Goal: Task Accomplishment & Management: Manage account settings

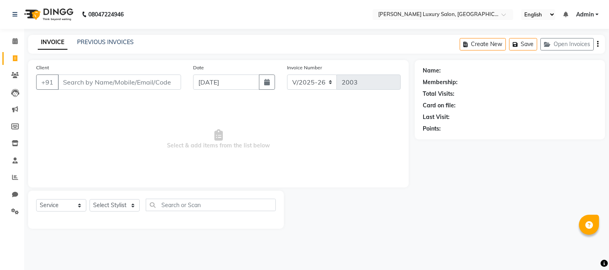
select select "7752"
select select "service"
click at [10, 83] on li "Clients" at bounding box center [12, 75] width 24 height 17
click at [11, 78] on icon at bounding box center [15, 75] width 8 height 6
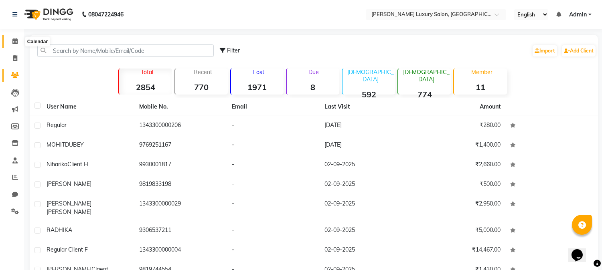
click at [15, 43] on icon at bounding box center [14, 41] width 5 height 6
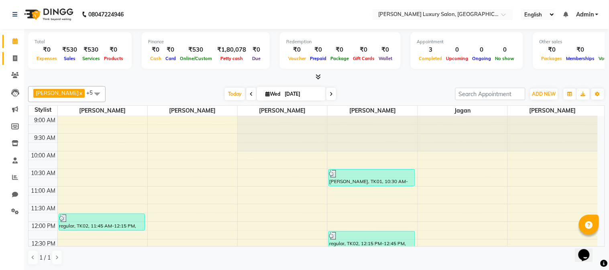
click at [18, 53] on link "Invoice" at bounding box center [11, 58] width 19 height 13
select select "service"
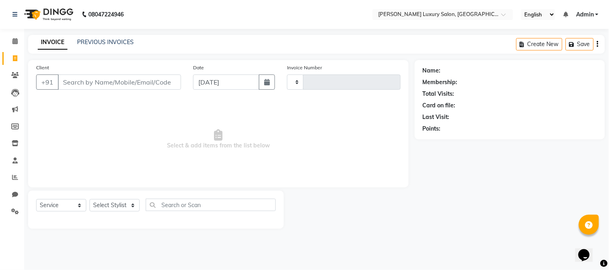
type input "2003"
select select "7752"
click at [12, 71] on span at bounding box center [15, 75] width 14 height 9
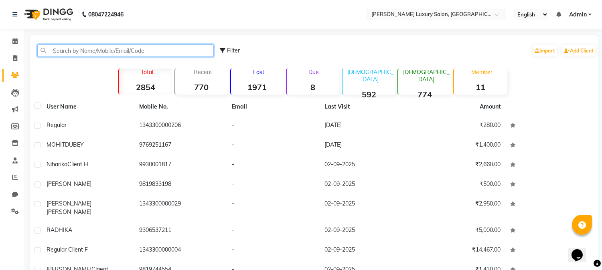
click at [69, 55] on input "text" at bounding box center [125, 51] width 176 height 12
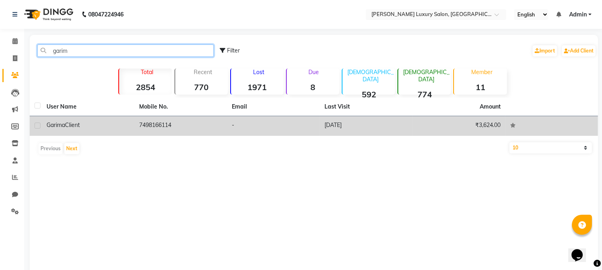
type input "garim"
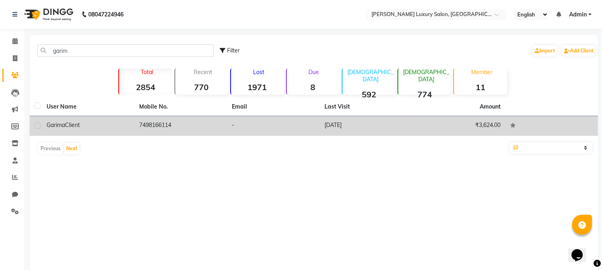
click at [303, 125] on td "-" at bounding box center [273, 126] width 93 height 20
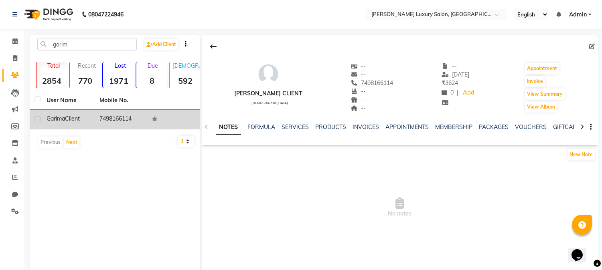
click at [142, 120] on td "7498166114" at bounding box center [121, 120] width 53 height 20
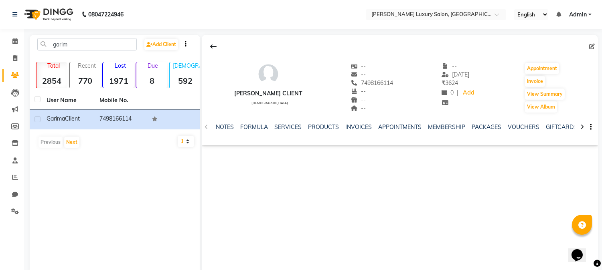
drag, startPoint x: 101, startPoint y: 109, endPoint x: 103, endPoint y: 102, distance: 7.5
click at [101, 108] on th "Mobile No." at bounding box center [121, 100] width 53 height 18
click at [356, 128] on link "INVOICES" at bounding box center [358, 127] width 26 height 7
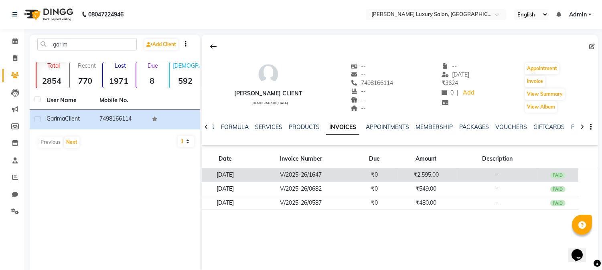
click at [322, 177] on td "V/2025-26/1647" at bounding box center [300, 175] width 105 height 14
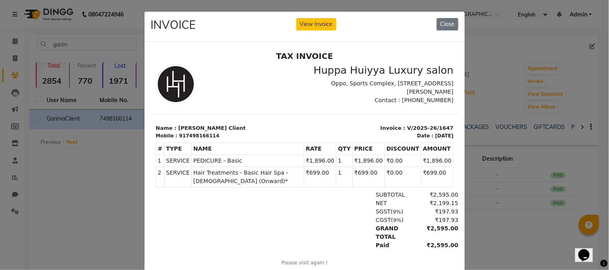
click at [67, 186] on ngb-modal-window "INVOICE View Invoice Close" at bounding box center [304, 135] width 609 height 270
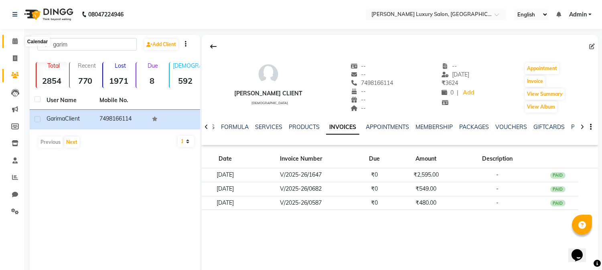
click at [16, 41] on icon at bounding box center [14, 41] width 5 height 6
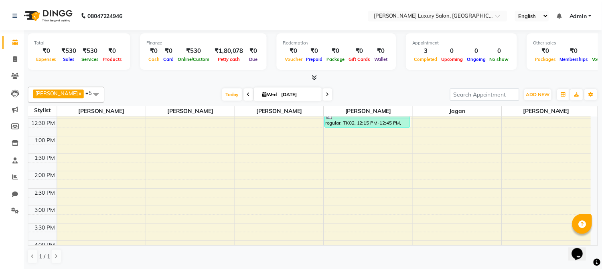
scroll to position [134, 0]
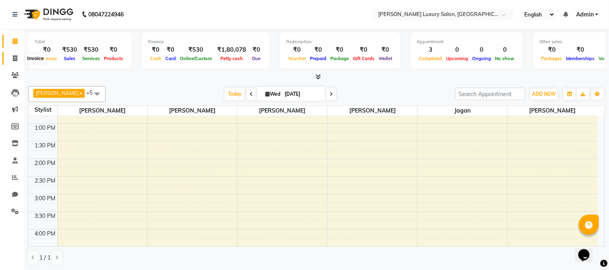
click at [18, 59] on span at bounding box center [15, 58] width 14 height 9
select select "7752"
select select "service"
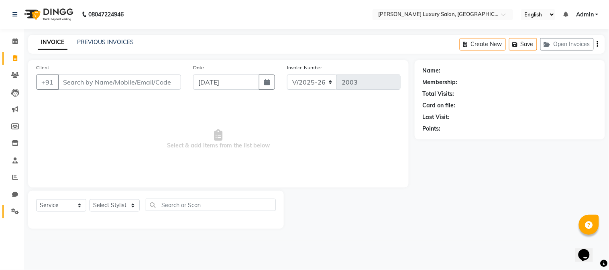
click at [7, 209] on link "Settings" at bounding box center [11, 211] width 19 height 13
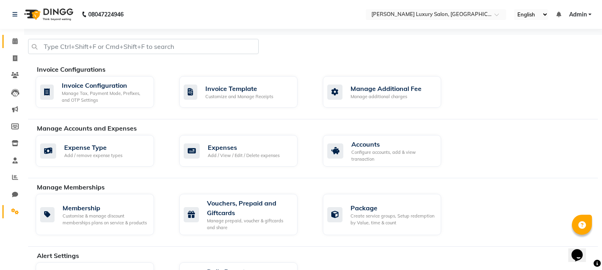
click at [11, 35] on link "Calendar" at bounding box center [11, 41] width 19 height 13
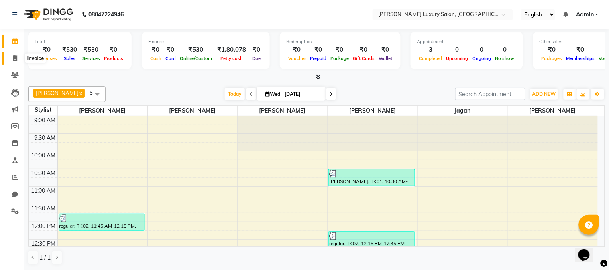
click at [11, 59] on span at bounding box center [15, 58] width 14 height 9
select select "7752"
select select "service"
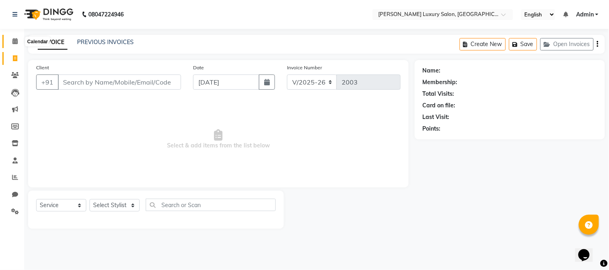
click at [13, 46] on span at bounding box center [15, 41] width 14 height 9
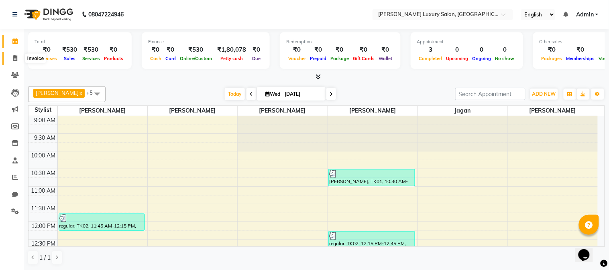
click at [13, 55] on icon at bounding box center [15, 58] width 4 height 6
select select "7752"
select select "service"
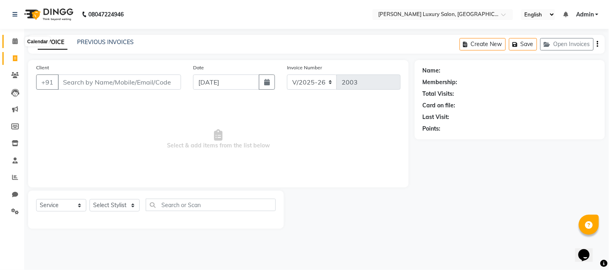
click at [14, 39] on icon at bounding box center [14, 41] width 5 height 6
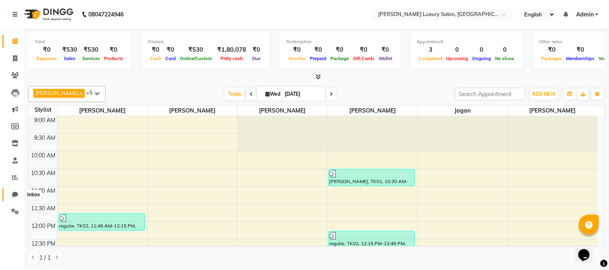
click at [15, 195] on icon at bounding box center [15, 195] width 6 height 6
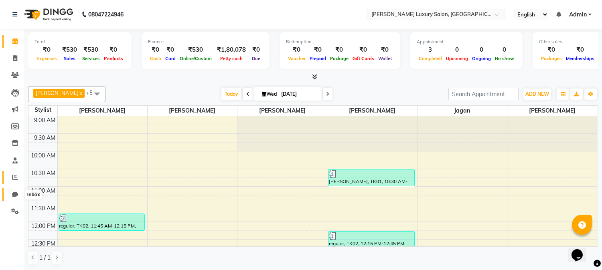
select select "100"
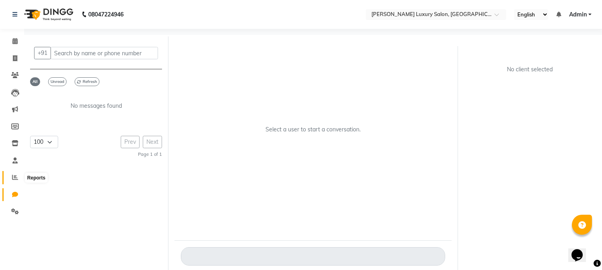
click at [16, 179] on icon at bounding box center [15, 177] width 6 height 6
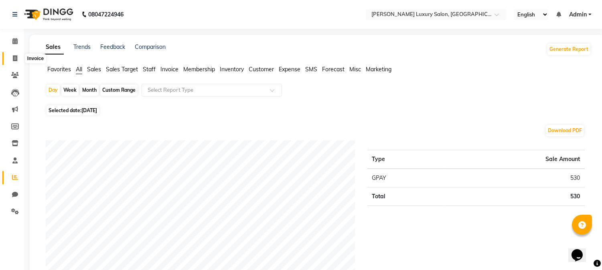
click at [17, 57] on icon at bounding box center [15, 58] width 4 height 6
select select "service"
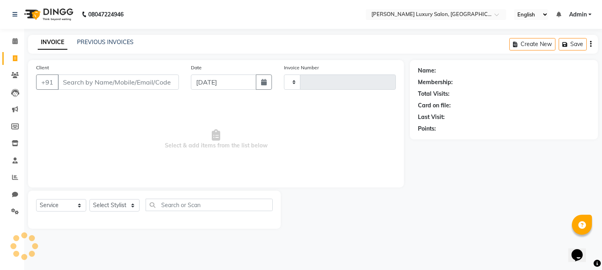
type input "2003"
select select "7752"
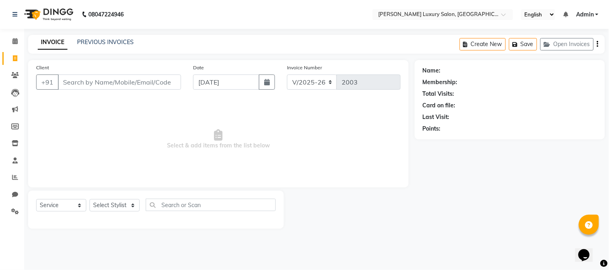
click at [91, 75] on input "Client" at bounding box center [119, 82] width 123 height 15
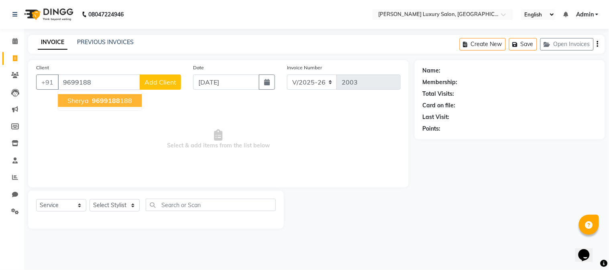
click at [116, 91] on ngb-typeahead-window "sherya 9699188 188" at bounding box center [99, 101] width 85 height 20
click at [121, 101] on ngb-highlight "9699188 188" at bounding box center [111, 101] width 42 height 8
type input "9699188188"
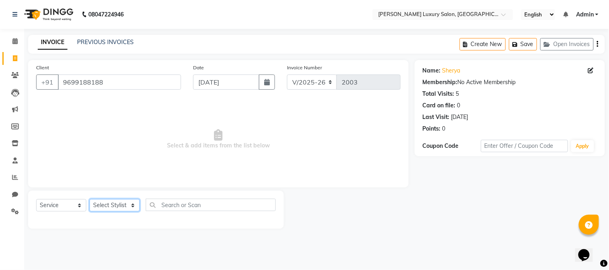
click at [106, 209] on select "Select Stylist [PERSON_NAME] Jagan [PERSON_NAME] [PERSON_NAME] Salon [PERSON_NA…" at bounding box center [114, 205] width 50 height 12
select select "69297"
click at [89, 200] on select "Select Stylist [PERSON_NAME] Jagan [PERSON_NAME] [PERSON_NAME] Salon [PERSON_NA…" at bounding box center [114, 205] width 50 height 12
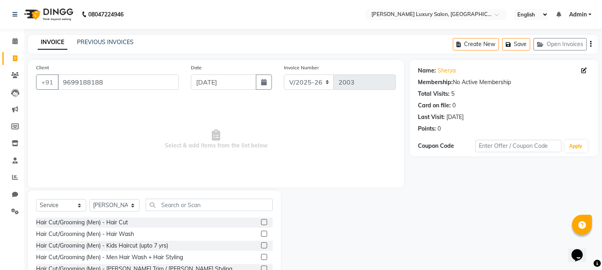
click at [261, 269] on label at bounding box center [264, 269] width 6 height 6
click at [261, 269] on input "checkbox" at bounding box center [263, 269] width 5 height 5
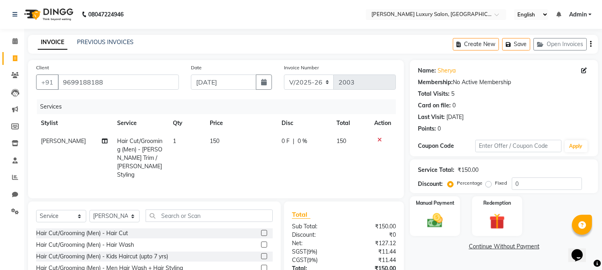
checkbox input "false"
click at [442, 215] on img at bounding box center [435, 221] width 26 height 19
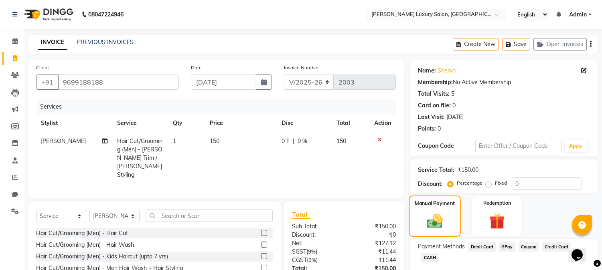
scroll to position [45, 0]
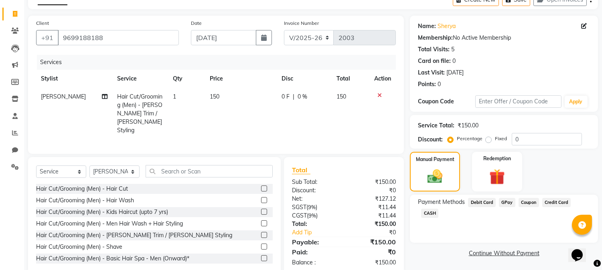
click at [503, 198] on span "GPay" at bounding box center [507, 202] width 16 height 9
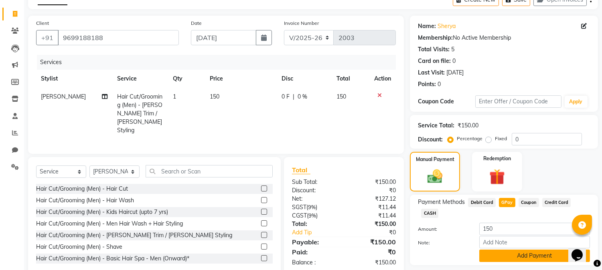
click at [523, 250] on button "Add Payment" at bounding box center [534, 256] width 111 height 12
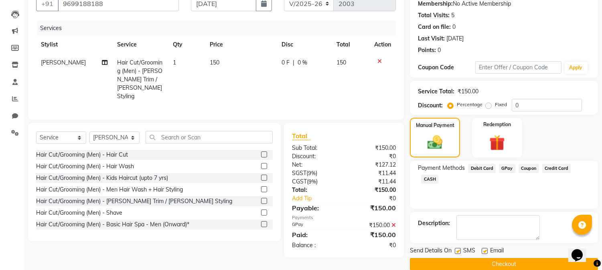
scroll to position [90, 0]
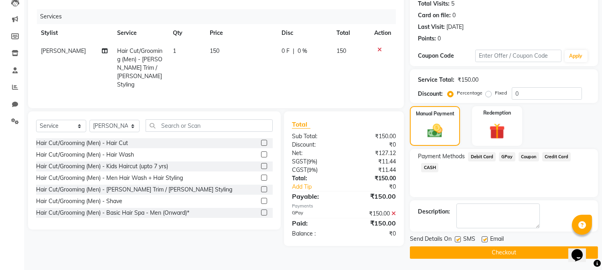
click at [523, 247] on button "Checkout" at bounding box center [504, 253] width 188 height 12
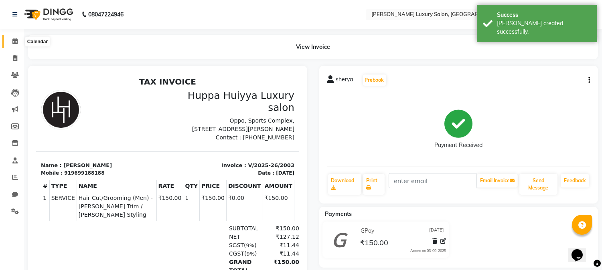
click at [12, 44] on icon at bounding box center [14, 41] width 5 height 6
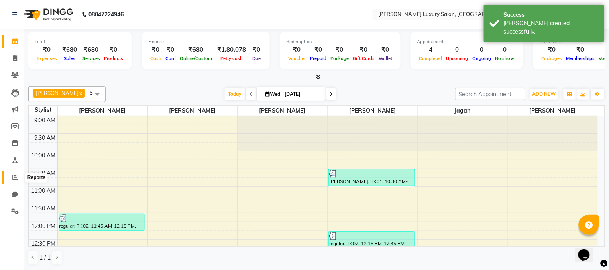
click at [18, 181] on span at bounding box center [15, 177] width 14 height 9
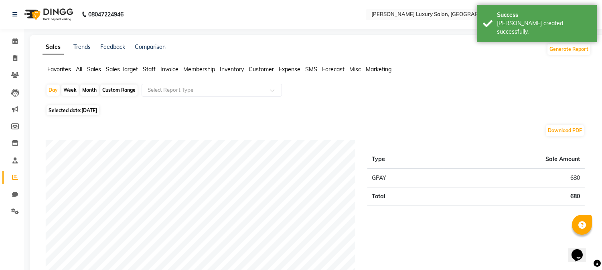
click at [65, 93] on div "Week" at bounding box center [69, 90] width 17 height 11
select select "9"
select select "2025"
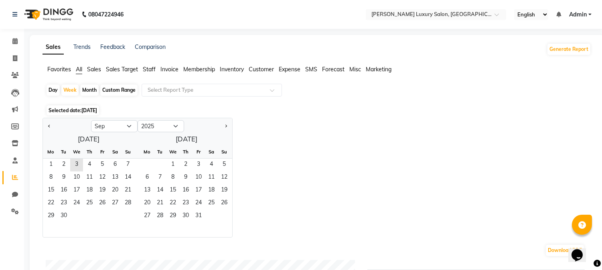
click at [83, 91] on div "Month" at bounding box center [89, 90] width 18 height 11
select select "9"
select select "2025"
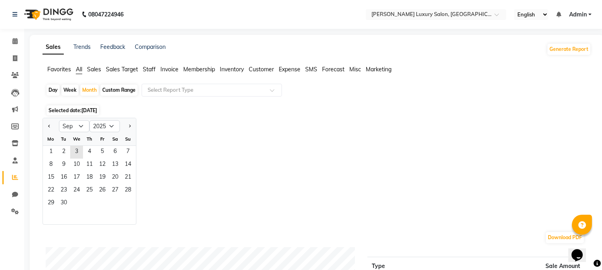
click at [131, 88] on div "Custom Range" at bounding box center [118, 90] width 37 height 11
select select "9"
select select "2025"
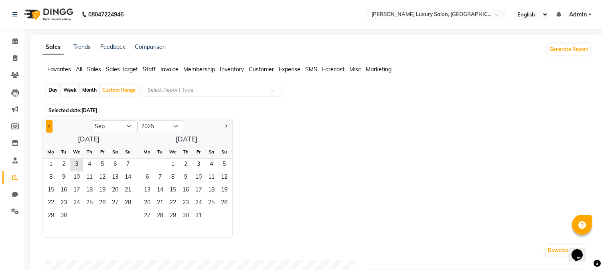
click at [51, 124] on button "Previous month" at bounding box center [49, 126] width 6 height 13
select select "8"
click at [75, 157] on div "We" at bounding box center [76, 152] width 13 height 13
click at [84, 90] on div "Month" at bounding box center [89, 90] width 18 height 11
select select "9"
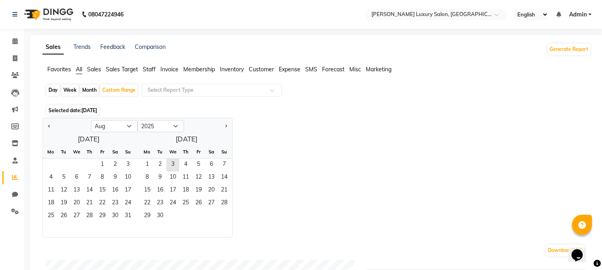
select select "2025"
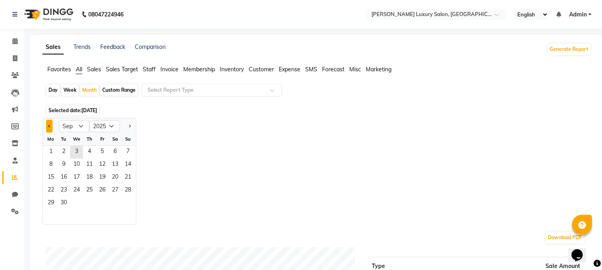
click at [51, 130] on button "Previous month" at bounding box center [49, 126] width 6 height 13
select select "8"
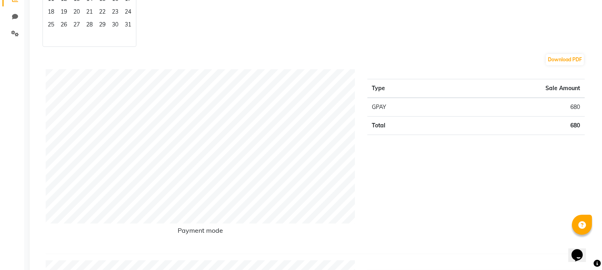
scroll to position [45, 0]
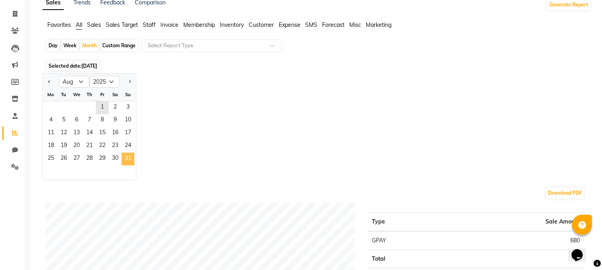
click at [127, 158] on span "31" at bounding box center [128, 159] width 13 height 13
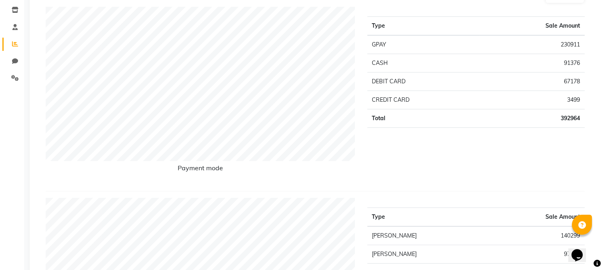
scroll to position [0, 0]
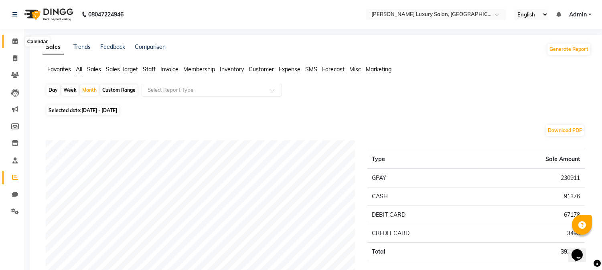
click at [11, 38] on span at bounding box center [15, 41] width 14 height 9
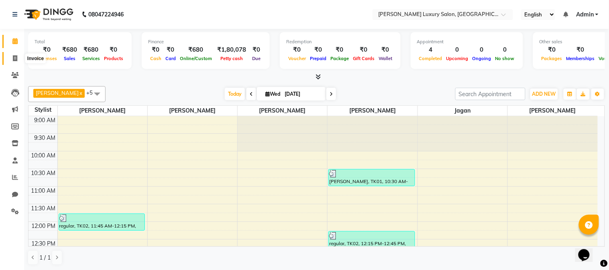
click at [10, 60] on span at bounding box center [15, 58] width 14 height 9
select select "7752"
select select "service"
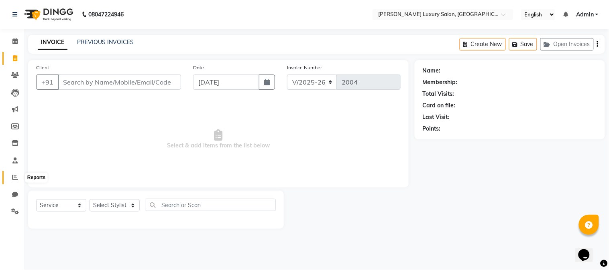
click at [16, 180] on icon at bounding box center [15, 177] width 6 height 6
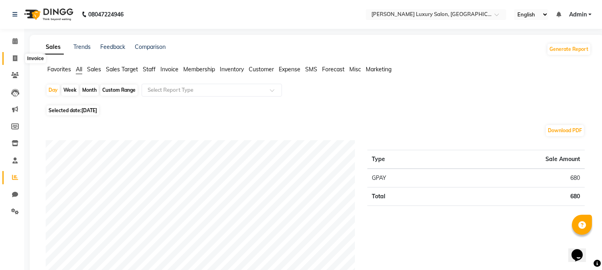
click at [16, 58] on icon at bounding box center [15, 58] width 4 height 6
select select "service"
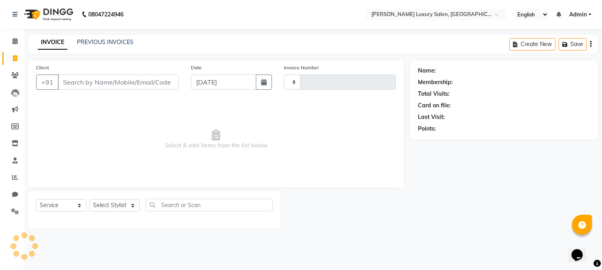
type input "2004"
select select "7752"
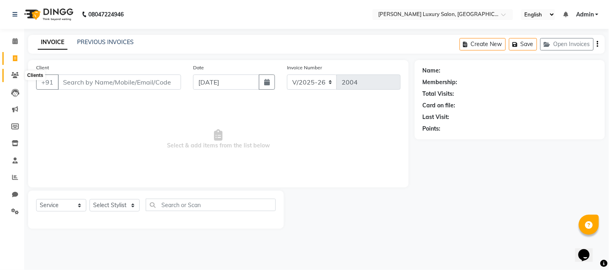
click at [14, 72] on icon at bounding box center [15, 75] width 8 height 6
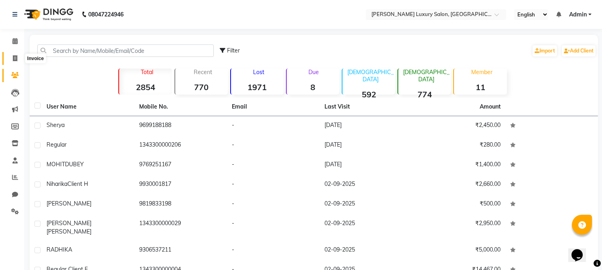
click at [13, 61] on icon at bounding box center [15, 58] width 4 height 6
select select "service"
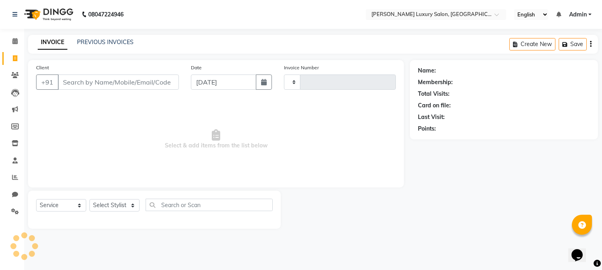
type input "2004"
select select "7752"
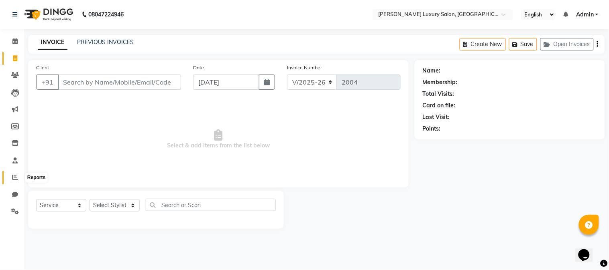
click at [17, 179] on icon at bounding box center [15, 177] width 6 height 6
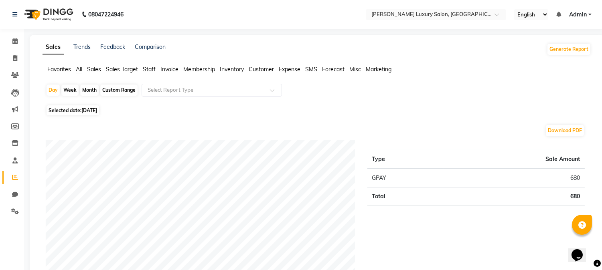
click at [66, 109] on span "Selected date: [DATE]" at bounding box center [73, 110] width 53 height 10
select select "9"
select select "2025"
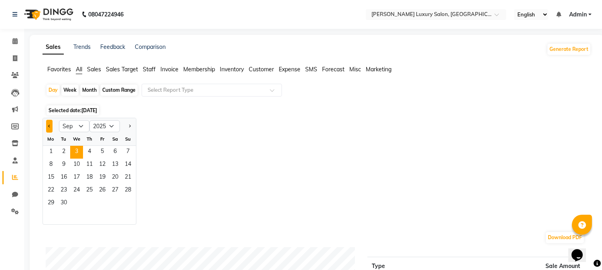
click at [47, 130] on button "Previous month" at bounding box center [49, 126] width 6 height 13
select select "7"
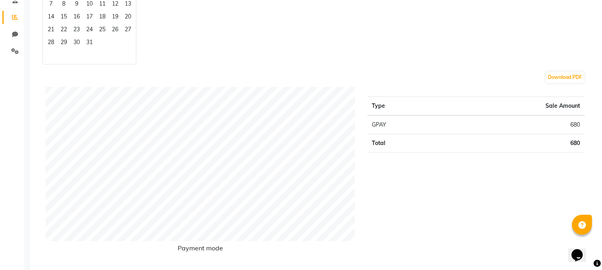
scroll to position [178, 0]
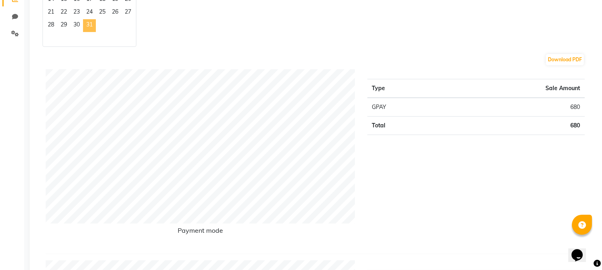
click at [89, 28] on span "31" at bounding box center [89, 25] width 13 height 13
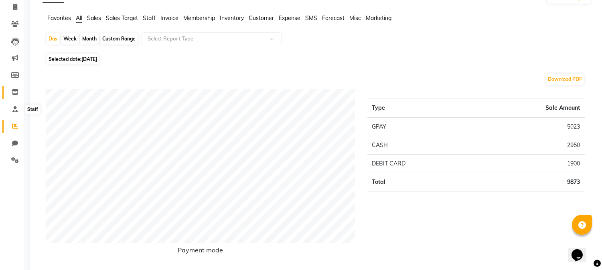
scroll to position [0, 0]
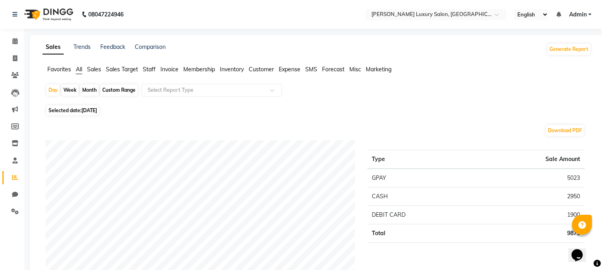
click at [69, 110] on span "Selected date: [DATE]" at bounding box center [73, 110] width 53 height 10
select select "7"
select select "2025"
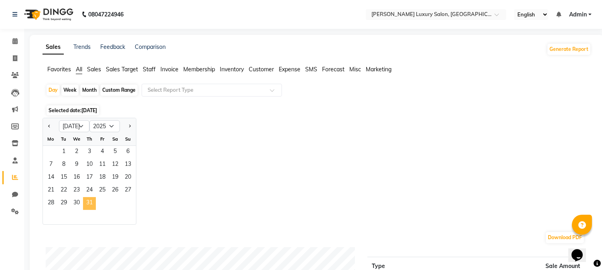
click at [93, 197] on span "31" at bounding box center [89, 203] width 13 height 13
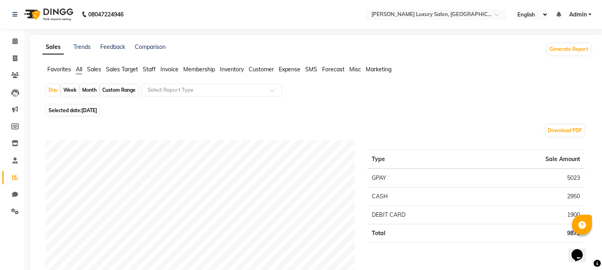
click at [133, 91] on div "Custom Range" at bounding box center [118, 90] width 37 height 11
select select "7"
select select "2025"
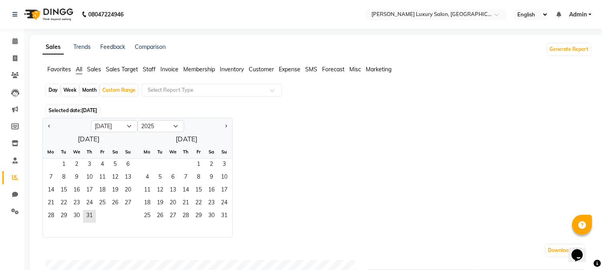
click at [73, 115] on span "Selected date: [DATE]" at bounding box center [73, 110] width 53 height 10
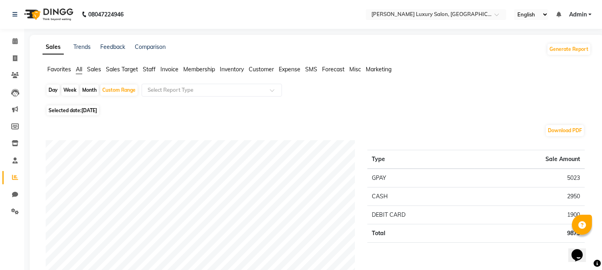
click at [75, 113] on span "Selected date: [DATE]" at bounding box center [73, 110] width 53 height 10
select select "7"
select select "2025"
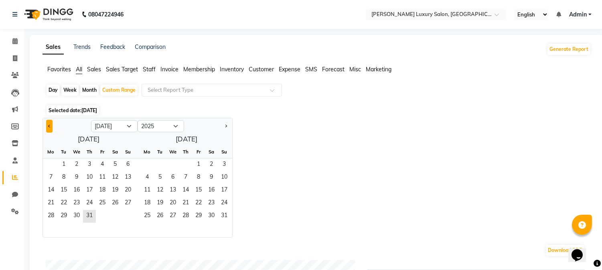
click at [49, 126] on span "Previous month" at bounding box center [49, 125] width 3 height 3
click at [47, 228] on span "30" at bounding box center [51, 229] width 13 height 13
click at [47, 126] on button "Previous month" at bounding box center [49, 126] width 6 height 13
click at [225, 123] on button "Next month" at bounding box center [226, 126] width 6 height 13
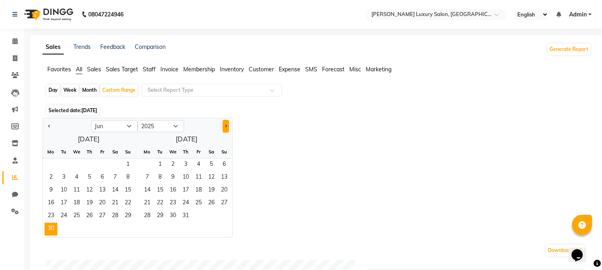
click at [225, 123] on button "Next month" at bounding box center [226, 126] width 6 height 13
select select "8"
click at [170, 162] on span "3" at bounding box center [172, 165] width 13 height 13
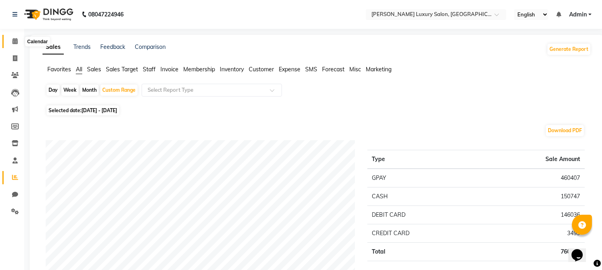
click at [14, 41] on icon at bounding box center [14, 41] width 5 height 6
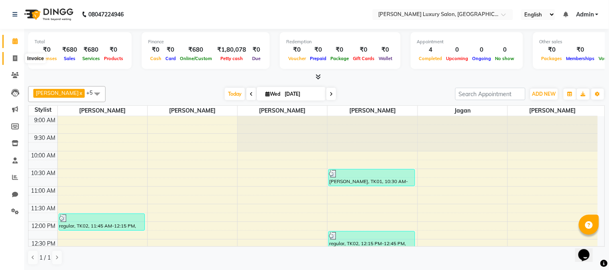
click at [14, 62] on span at bounding box center [15, 58] width 14 height 9
select select "service"
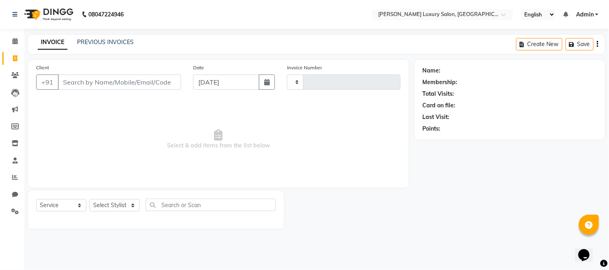
type input "2004"
select select "7752"
click at [11, 78] on icon at bounding box center [15, 75] width 8 height 6
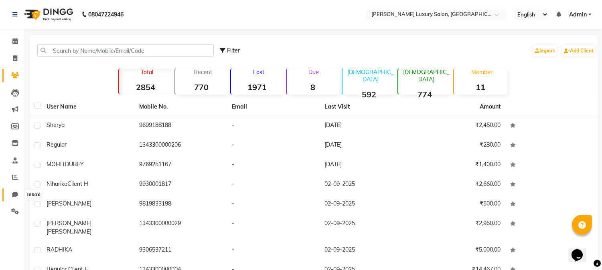
click at [14, 191] on span at bounding box center [15, 195] width 14 height 9
select select "100"
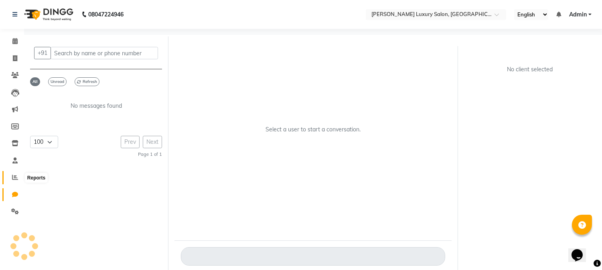
click at [9, 173] on span at bounding box center [15, 177] width 14 height 9
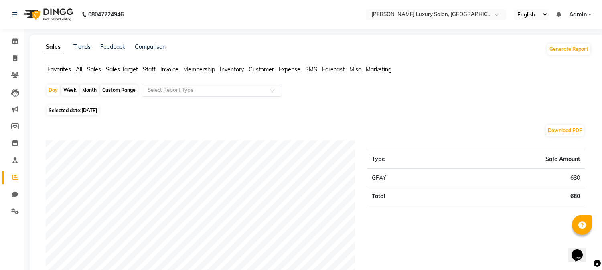
click at [63, 110] on span "Selected date: [DATE]" at bounding box center [73, 110] width 53 height 10
select select "9"
select select "2025"
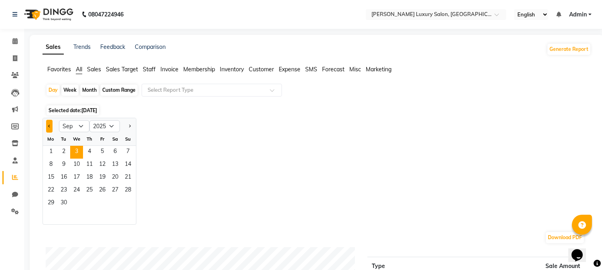
click at [47, 123] on button "Previous month" at bounding box center [49, 126] width 6 height 13
select select "8"
click at [128, 201] on span "31" at bounding box center [128, 203] width 13 height 13
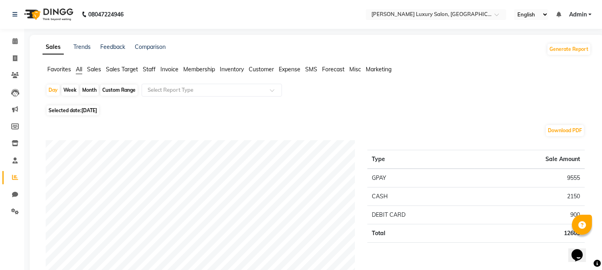
click at [127, 124] on div "Download PDF" at bounding box center [315, 130] width 539 height 13
click at [122, 93] on div "Custom Range" at bounding box center [118, 90] width 37 height 11
select select "8"
select select "2025"
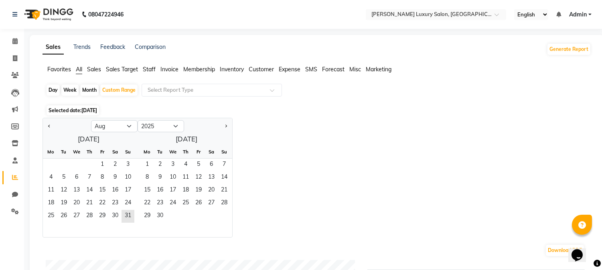
click at [83, 111] on span "[DATE]" at bounding box center [89, 111] width 16 height 6
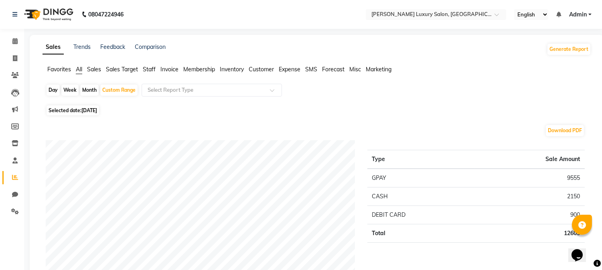
click at [85, 89] on div "Month" at bounding box center [89, 90] width 18 height 11
select select "8"
select select "2025"
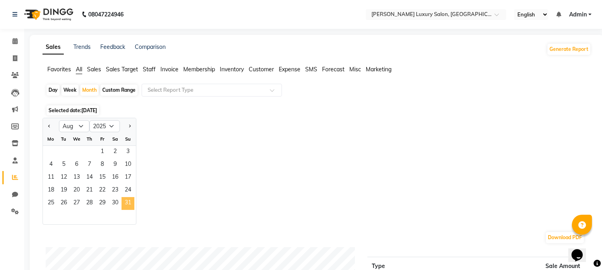
click at [126, 205] on span "31" at bounding box center [128, 203] width 13 height 13
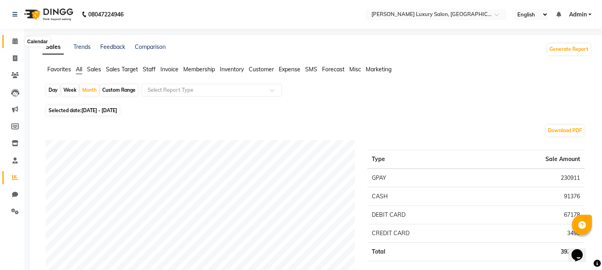
click at [18, 41] on span at bounding box center [15, 41] width 14 height 9
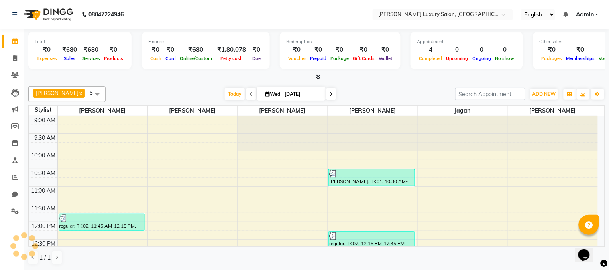
click at [15, 51] on li "Invoice" at bounding box center [12, 58] width 24 height 17
click at [14, 59] on icon at bounding box center [15, 58] width 4 height 6
select select "service"
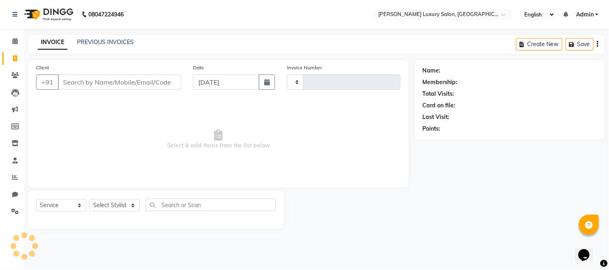
type input "2004"
select select "7752"
